Goal: Submit feedback/report problem

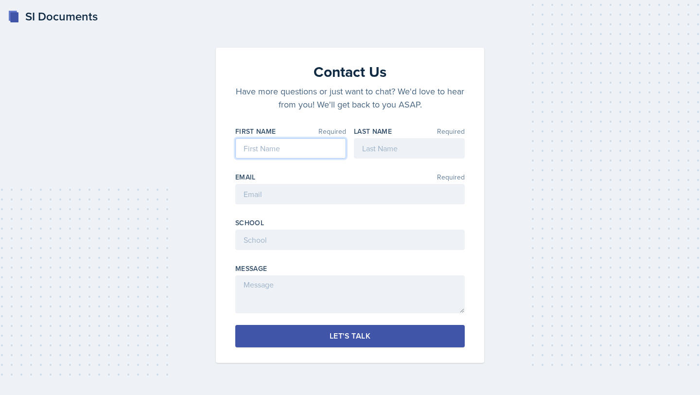
click at [285, 155] on input at bounding box center [290, 148] width 111 height 20
type input "Athena"
click at [392, 156] on input at bounding box center [409, 148] width 111 height 20
type input "[PERSON_NAME]"
click at [316, 196] on input "email" at bounding box center [349, 194] width 229 height 20
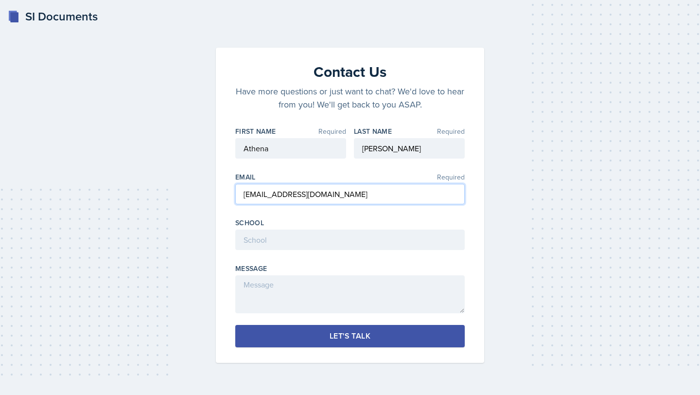
type input "[EMAIL_ADDRESS][DOMAIN_NAME]"
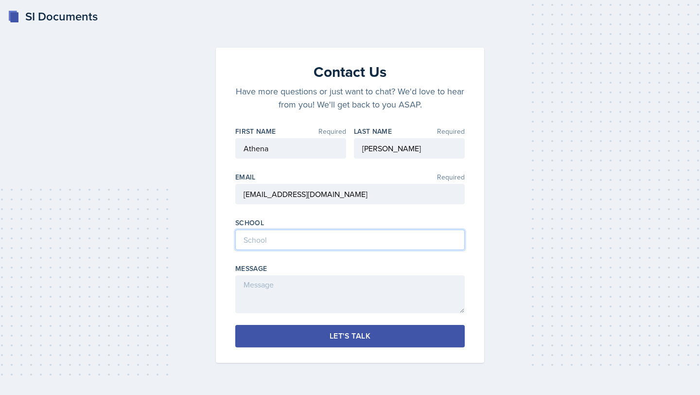
click at [287, 240] on input at bounding box center [349, 239] width 229 height 20
type input "[GEOGRAPHIC_DATA]"
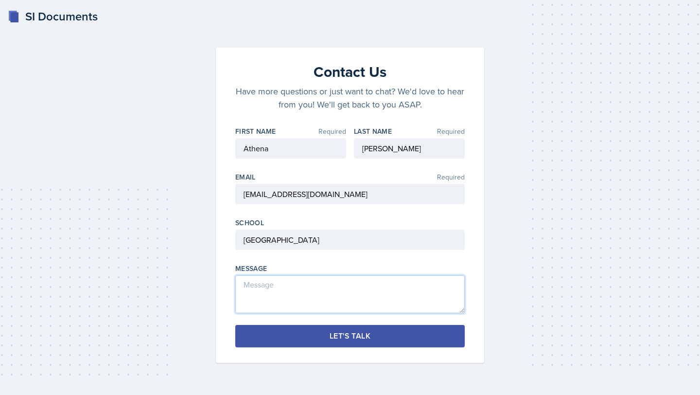
click at [257, 288] on textarea at bounding box center [349, 294] width 229 height 38
type textarea "Hi, my SI docs keeps sending me an error message when I try to log in. Thanks!"
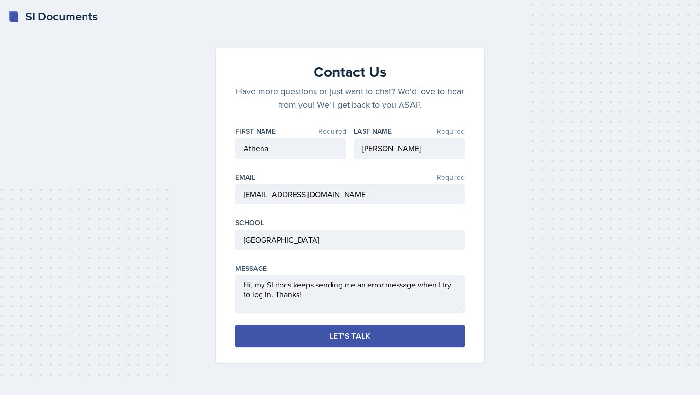
click at [299, 334] on button "Let's Talk" at bounding box center [349, 336] width 229 height 22
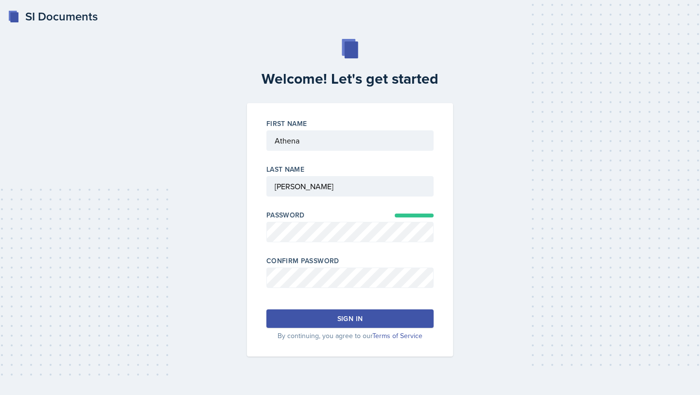
click at [330, 323] on button "Sign in" at bounding box center [349, 318] width 167 height 18
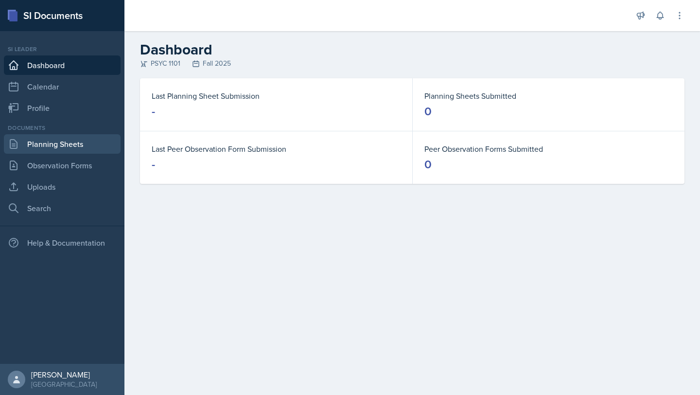
click at [74, 145] on link "Planning Sheets" at bounding box center [62, 143] width 117 height 19
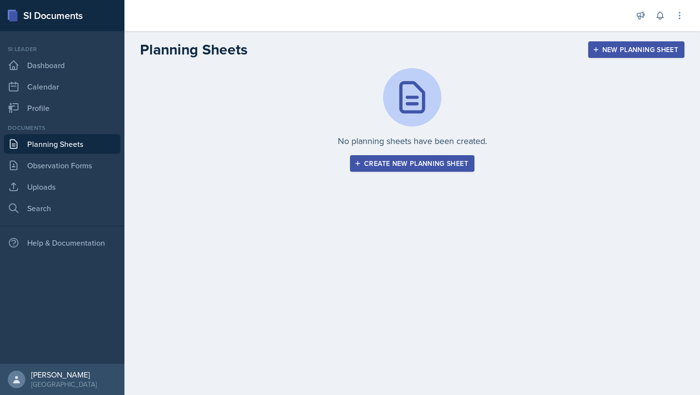
click at [421, 162] on div "Create new planning sheet" at bounding box center [412, 163] width 112 height 8
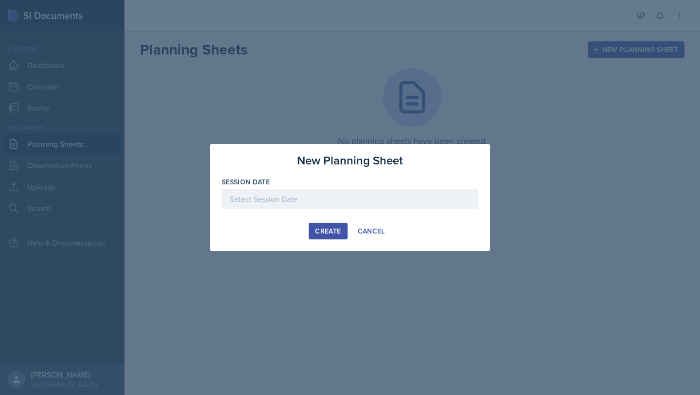
click at [282, 200] on div at bounding box center [350, 199] width 257 height 20
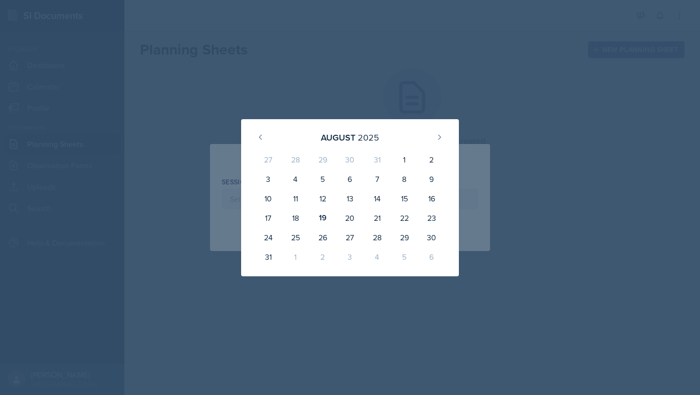
click at [460, 89] on div at bounding box center [350, 197] width 700 height 395
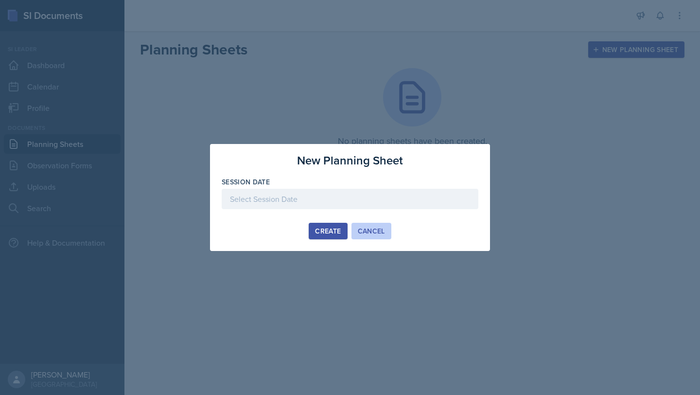
click at [371, 232] on div "Cancel" at bounding box center [371, 231] width 27 height 8
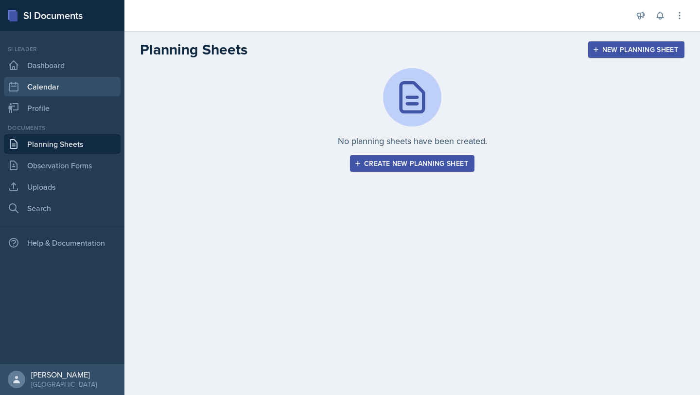
click at [38, 77] on link "Calendar" at bounding box center [62, 86] width 117 height 19
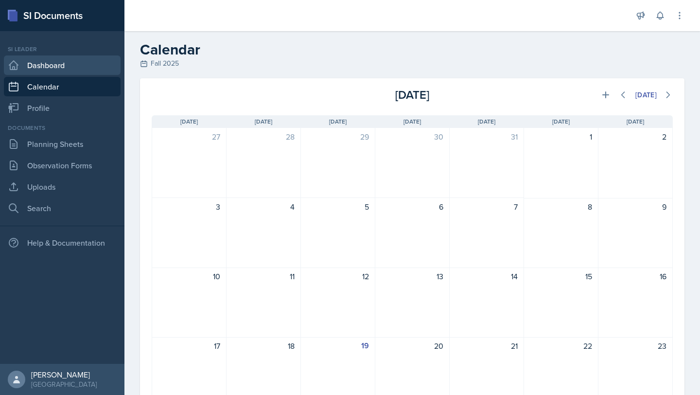
click at [43, 62] on link "Dashboard" at bounding box center [62, 64] width 117 height 19
